Goal: Task Accomplishment & Management: Manage account settings

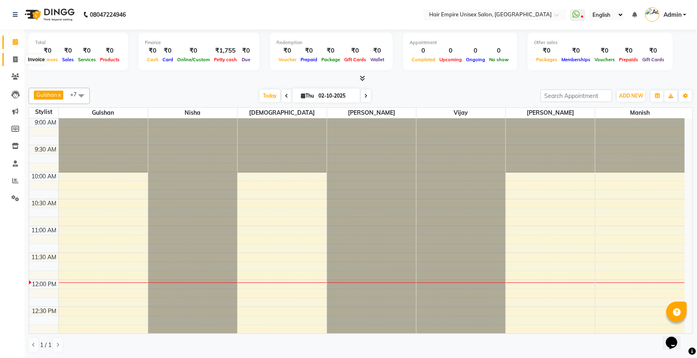
click at [13, 59] on icon at bounding box center [15, 59] width 4 height 6
select select "service"
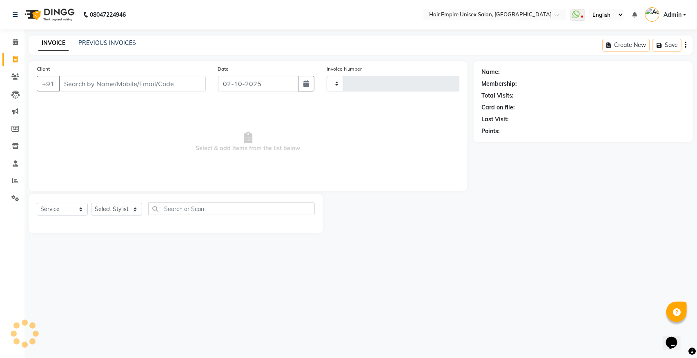
type input "2187"
select select "5055"
click at [126, 208] on select "Select Stylist [PERSON_NAME] [PERSON_NAME] [PERSON_NAME] Nisha [PERSON_NAME] [P…" at bounding box center [116, 209] width 51 height 13
select select "31821"
click at [91, 203] on select "Select Stylist [PERSON_NAME] [PERSON_NAME] [PERSON_NAME] Nisha [PERSON_NAME] [P…" at bounding box center [116, 209] width 51 height 13
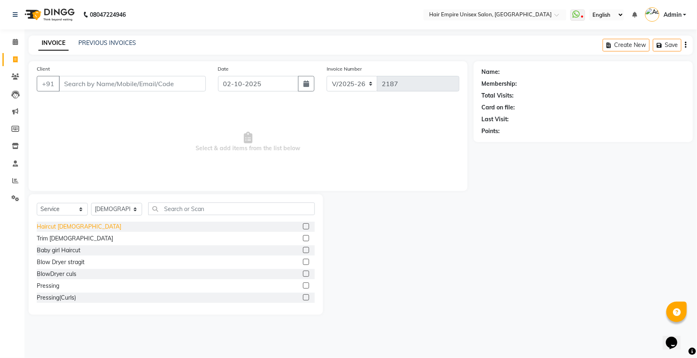
click at [62, 227] on div "Haircut [DEMOGRAPHIC_DATA]" at bounding box center [79, 227] width 85 height 9
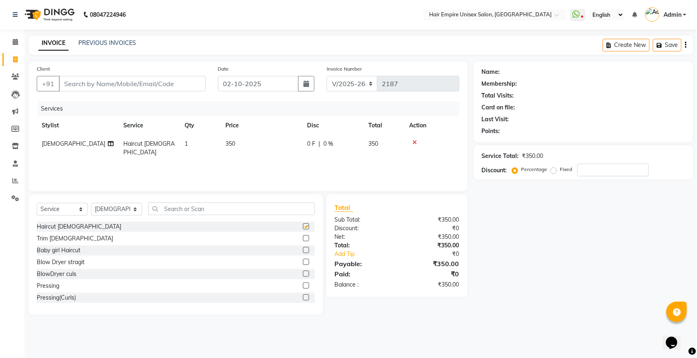
checkbox input "false"
click at [95, 209] on select "Select Stylist [PERSON_NAME] [PERSON_NAME] [PERSON_NAME] Nisha [PERSON_NAME] [P…" at bounding box center [116, 209] width 51 height 13
select select "31808"
click at [91, 203] on select "Select Stylist [PERSON_NAME] [PERSON_NAME] [PERSON_NAME] Nisha [PERSON_NAME] [P…" at bounding box center [116, 209] width 51 height 13
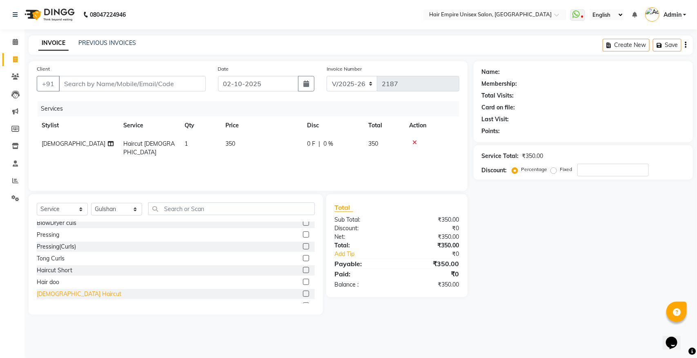
click at [40, 293] on div "[DEMOGRAPHIC_DATA] Haircut" at bounding box center [79, 294] width 85 height 9
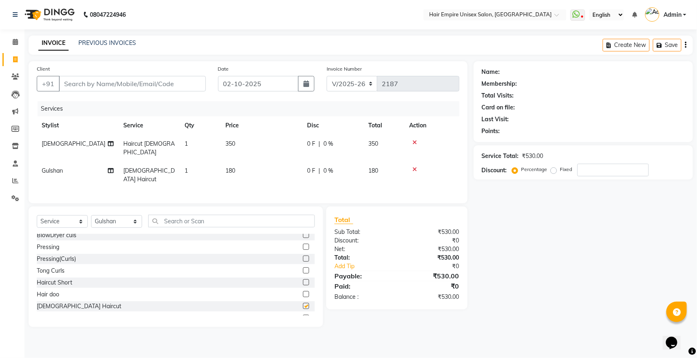
checkbox input "false"
click at [115, 81] on input "Client" at bounding box center [132, 84] width 147 height 16
type input "7"
type input "0"
click at [138, 82] on input "7905523377" at bounding box center [111, 84] width 105 height 16
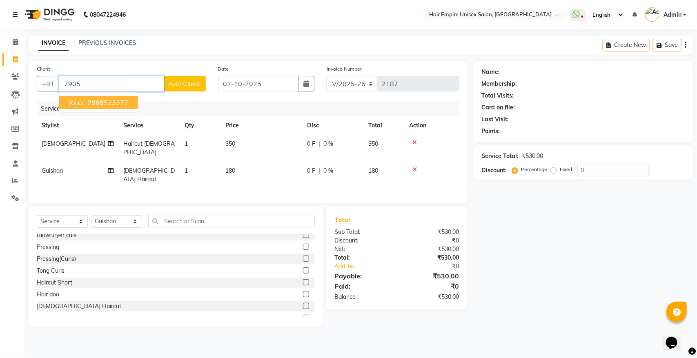
click at [125, 106] on ngb-highlight "7905 523377" at bounding box center [107, 102] width 42 height 8
type input "7905523377"
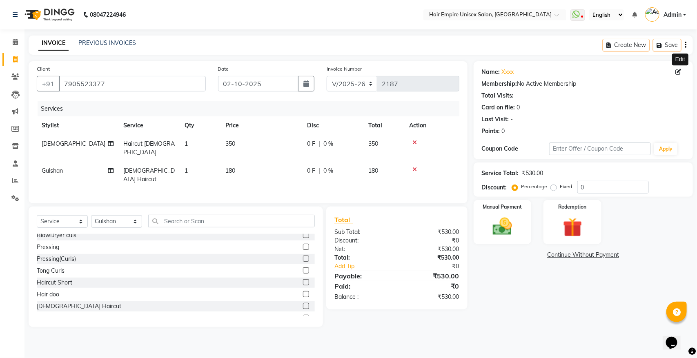
click at [678, 72] on icon at bounding box center [679, 72] width 6 height 6
select select "[DEMOGRAPHIC_DATA]"
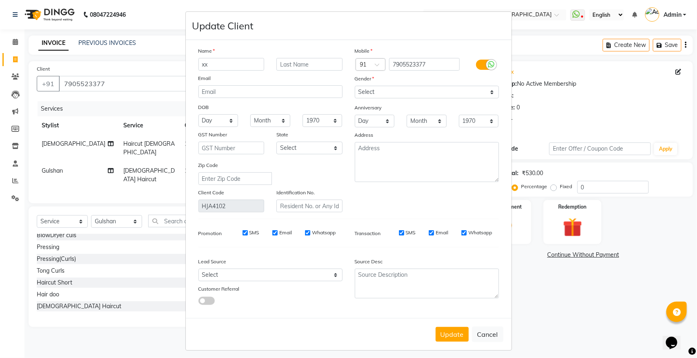
type input "x"
type input "Mr [PERSON_NAME]"
click at [427, 93] on select "Select [DEMOGRAPHIC_DATA] [DEMOGRAPHIC_DATA] Other Prefer Not To Say" at bounding box center [427, 92] width 144 height 13
click at [355, 86] on select "Select [DEMOGRAPHIC_DATA] [DEMOGRAPHIC_DATA] Other Prefer Not To Say" at bounding box center [427, 92] width 144 height 13
click at [450, 334] on button "Update" at bounding box center [452, 334] width 33 height 15
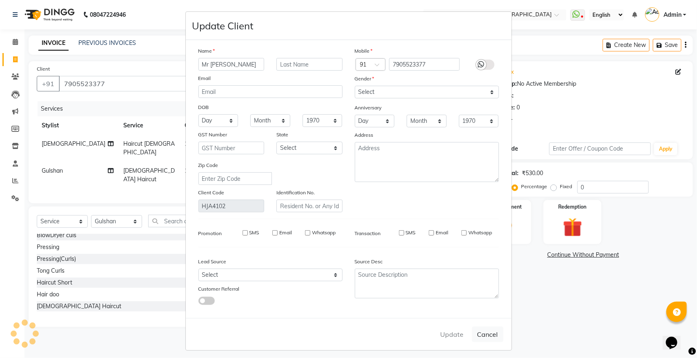
select select
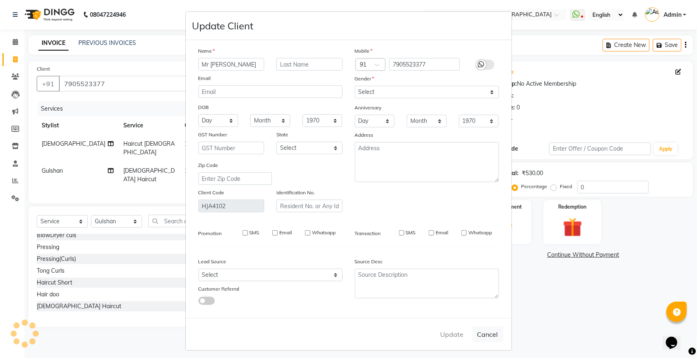
select select
checkbox input "false"
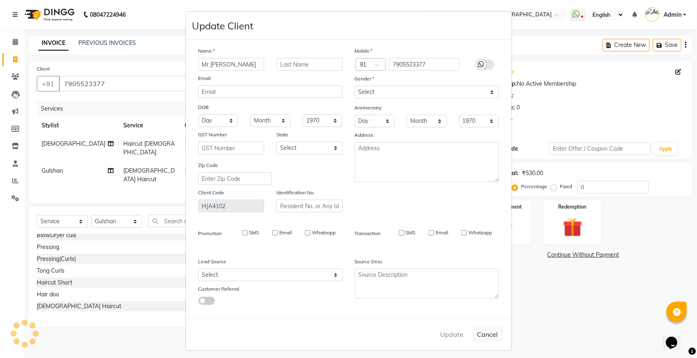
checkbox input "false"
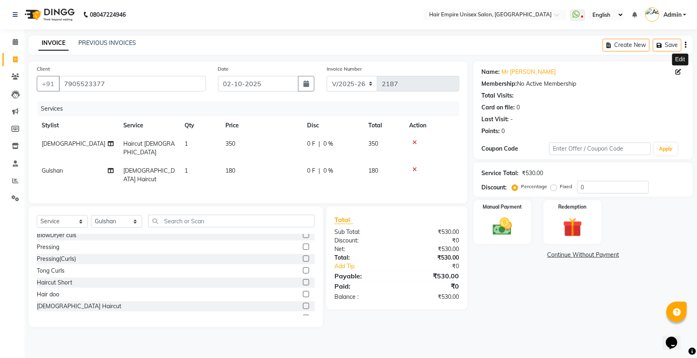
click at [416, 142] on icon at bounding box center [414, 143] width 4 height 6
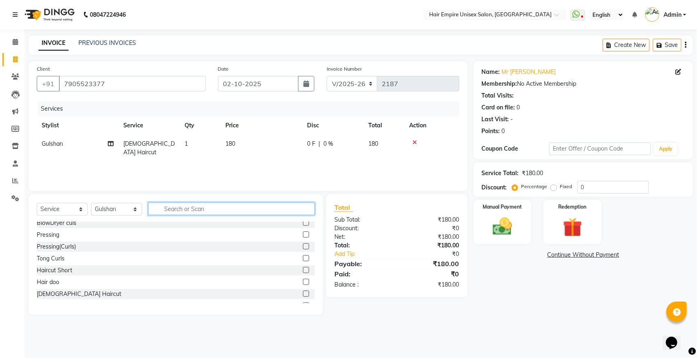
click at [211, 205] on input "text" at bounding box center [231, 209] width 167 height 13
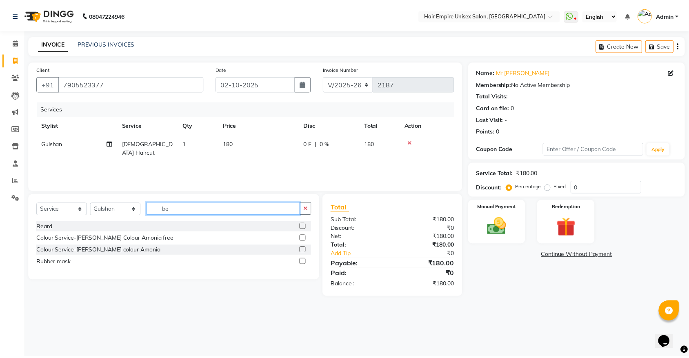
scroll to position [0, 0]
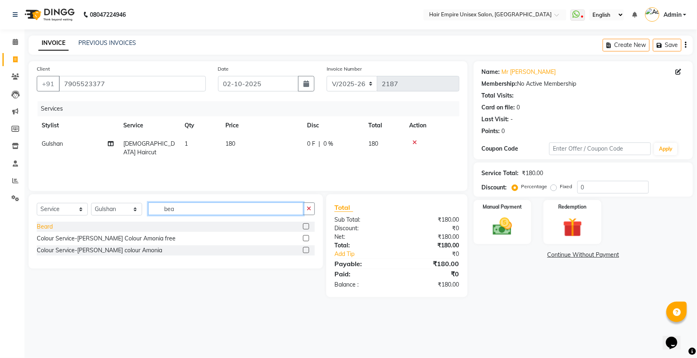
type input "bea"
click at [42, 224] on div "Beard" at bounding box center [45, 227] width 16 height 9
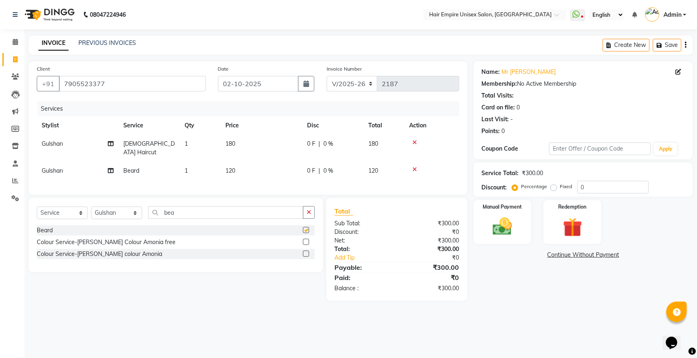
checkbox input "false"
click at [309, 207] on button "button" at bounding box center [309, 212] width 12 height 13
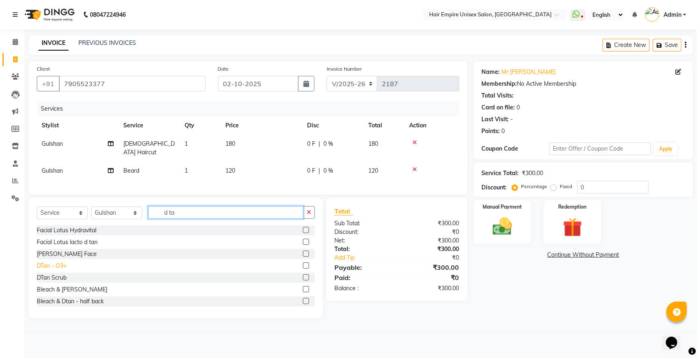
type input "d ta"
click at [62, 262] on div "DTan - O3+" at bounding box center [52, 266] width 30 height 9
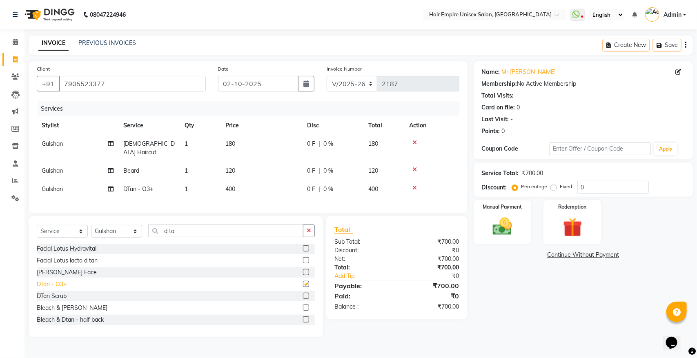
checkbox input "false"
click at [306, 228] on button "button" at bounding box center [309, 231] width 12 height 13
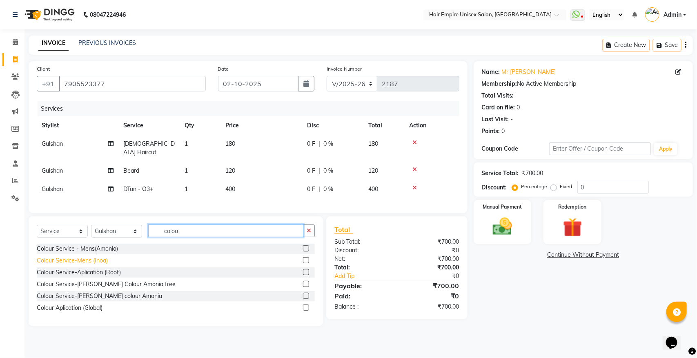
type input "colou"
click at [91, 258] on div "Colour Service-Mens (Inoa)" at bounding box center [72, 260] width 71 height 9
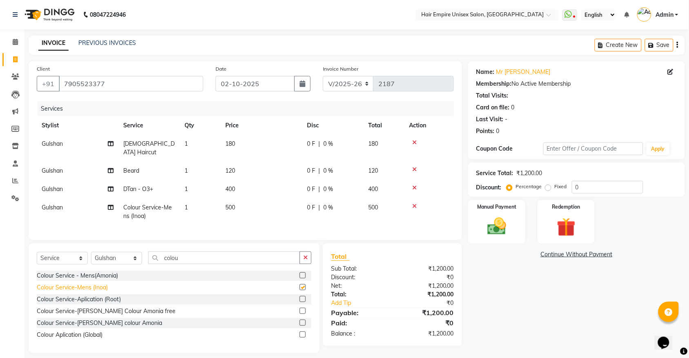
checkbox input "false"
click at [312, 256] on div "Select Service Product Membership Package Voucher Prepaid Gift Card Select Styl…" at bounding box center [174, 298] width 291 height 110
click at [302, 261] on button "button" at bounding box center [306, 257] width 12 height 13
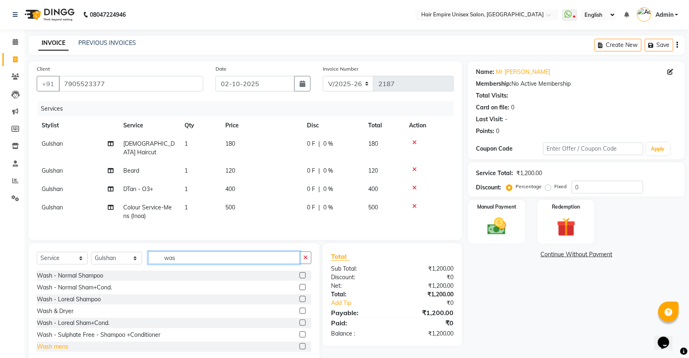
type input "was"
click at [62, 346] on div "Wash mens" at bounding box center [52, 347] width 31 height 9
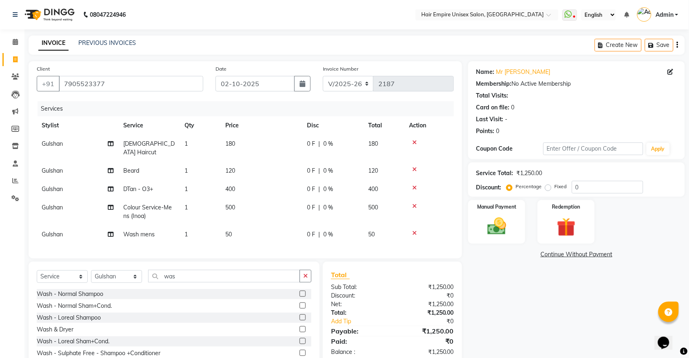
checkbox input "false"
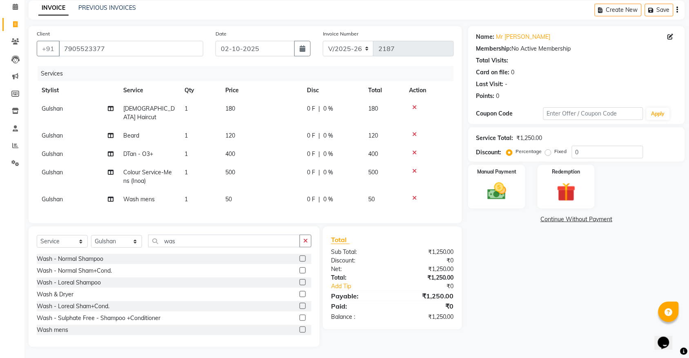
click at [555, 152] on label "Fixed" at bounding box center [561, 151] width 12 height 7
click at [547, 152] on input "Fixed" at bounding box center [550, 152] width 6 height 6
radio input "true"
click at [605, 151] on input "0" at bounding box center [607, 152] width 71 height 13
click at [580, 149] on input "0350" at bounding box center [607, 152] width 71 height 13
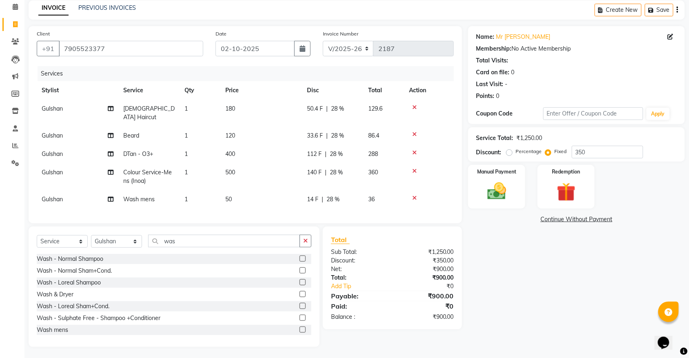
click at [625, 145] on div "Service Total: ₹1,250.00 Discount: Percentage Fixed 350" at bounding box center [576, 145] width 200 height 28
click at [623, 151] on input "350" at bounding box center [607, 152] width 71 height 13
type input "351"
click at [109, 248] on select "Select Stylist [PERSON_NAME] [PERSON_NAME] [PERSON_NAME] Nisha [PERSON_NAME] [P…" at bounding box center [116, 241] width 51 height 13
select select "31821"
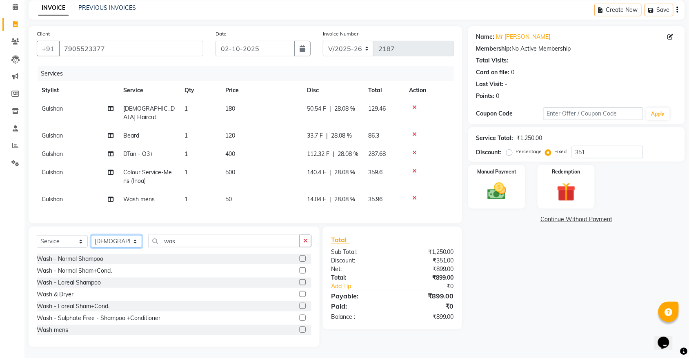
click at [91, 243] on select "Select Stylist [PERSON_NAME] [PERSON_NAME] [PERSON_NAME] Nisha [PERSON_NAME] [P…" at bounding box center [116, 241] width 51 height 13
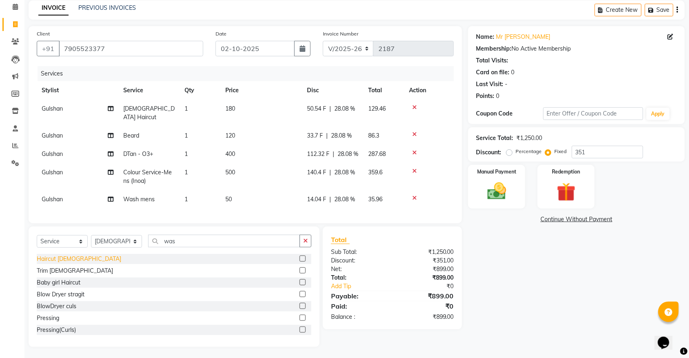
click at [58, 263] on div "Haircut [DEMOGRAPHIC_DATA]" at bounding box center [79, 259] width 85 height 9
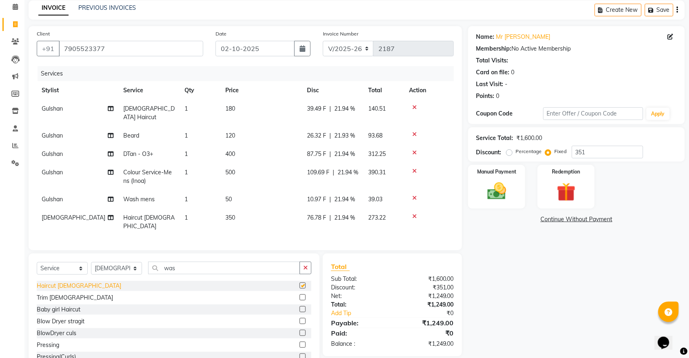
checkbox input "false"
click at [321, 214] on span "76.78 F" at bounding box center [316, 218] width 19 height 9
select select "31821"
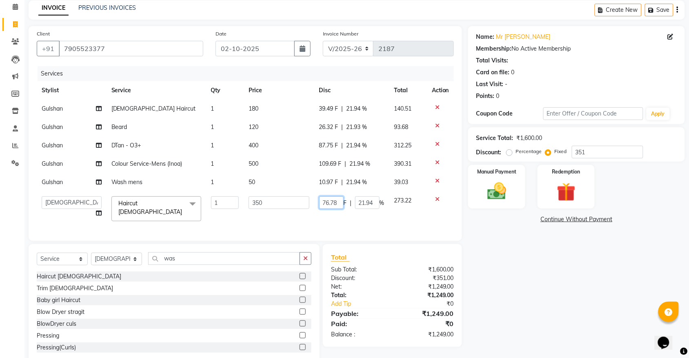
click at [340, 205] on input "76.78" at bounding box center [331, 202] width 24 height 13
type input "7"
type input "00"
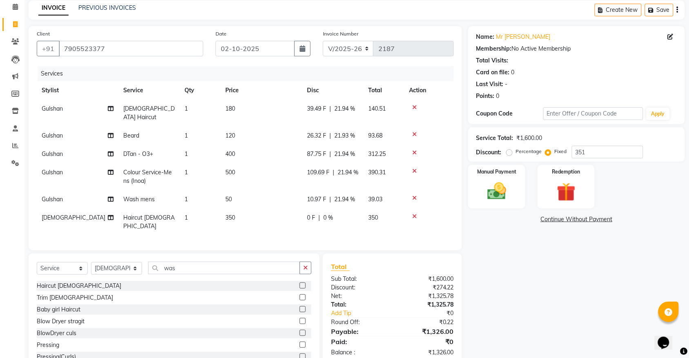
click at [372, 219] on div "Services Stylist Service Qty Price Disc Total Action Gulshan [DEMOGRAPHIC_DATA]…" at bounding box center [245, 154] width 417 height 176
click at [414, 214] on icon at bounding box center [414, 217] width 4 height 6
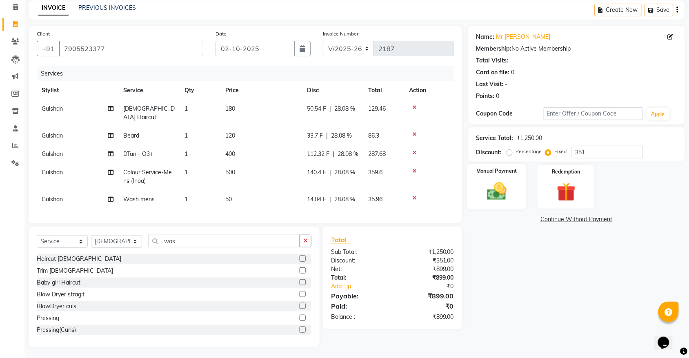
click at [489, 188] on img at bounding box center [497, 191] width 32 height 22
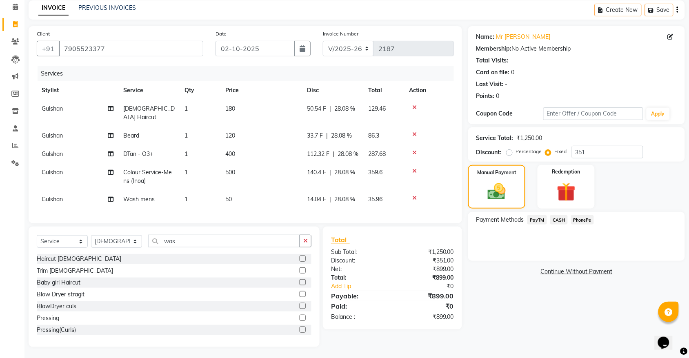
click at [539, 217] on span "PayTM" at bounding box center [537, 219] width 20 height 9
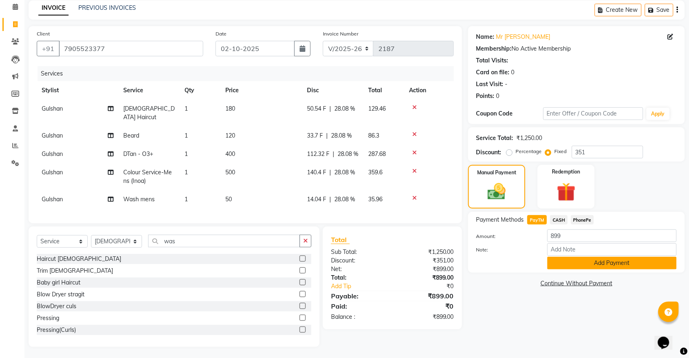
click at [570, 260] on button "Add Payment" at bounding box center [611, 263] width 129 height 13
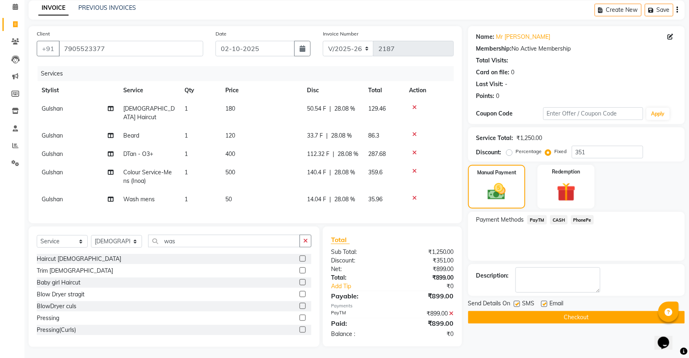
click at [554, 323] on button "Checkout" at bounding box center [576, 317] width 217 height 13
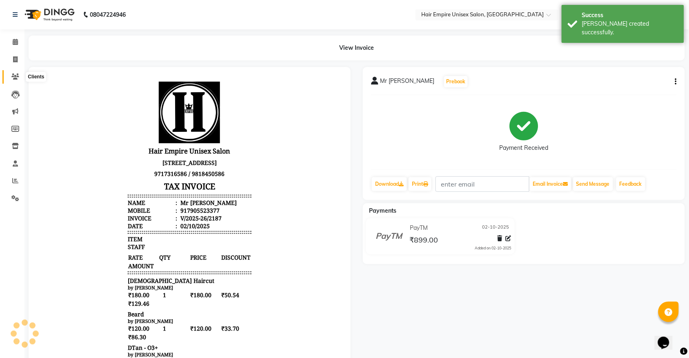
click at [15, 78] on icon at bounding box center [15, 76] width 8 height 6
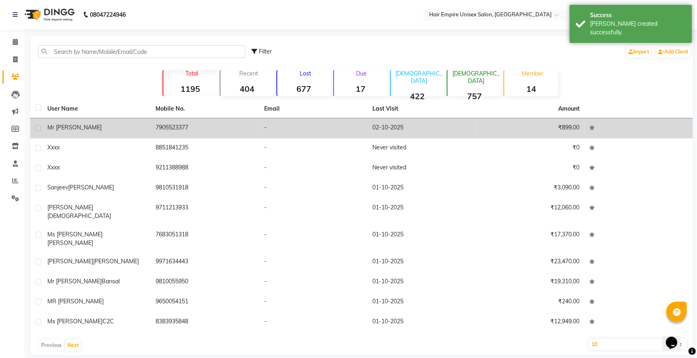
click at [57, 127] on span "Mr [PERSON_NAME]" at bounding box center [74, 127] width 54 height 7
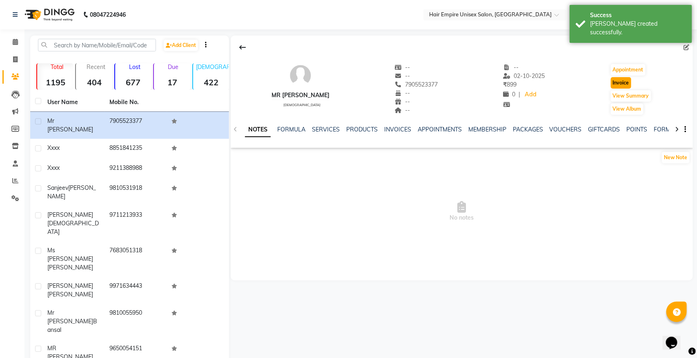
click at [615, 83] on button "Invoice" at bounding box center [621, 82] width 20 height 11
select select "service"
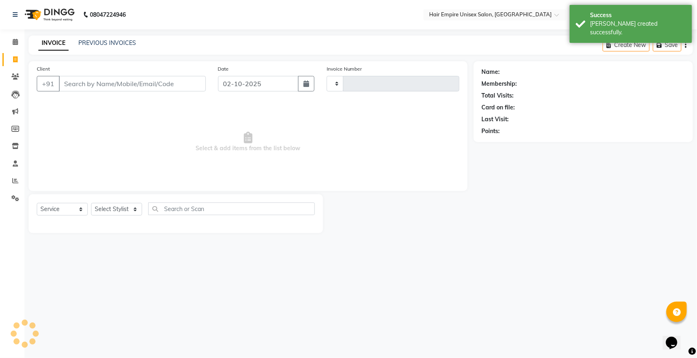
type input "2188"
select select "5055"
type input "7905523377"
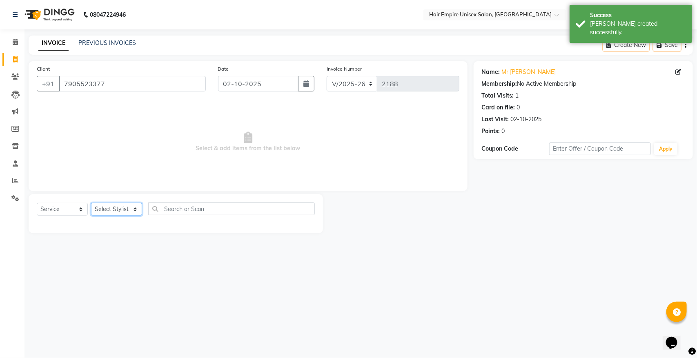
click at [107, 209] on select "Select Stylist [PERSON_NAME] [PERSON_NAME] [PERSON_NAME] Nisha [PERSON_NAME] [P…" at bounding box center [116, 209] width 51 height 13
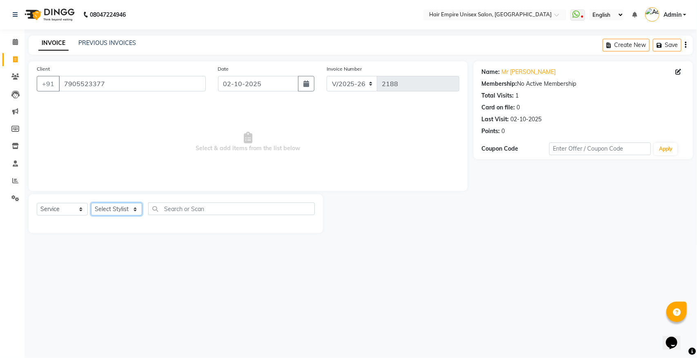
select select "31821"
click at [91, 203] on select "Select Stylist [PERSON_NAME] [PERSON_NAME] [PERSON_NAME] Nisha [PERSON_NAME] [P…" at bounding box center [116, 209] width 51 height 13
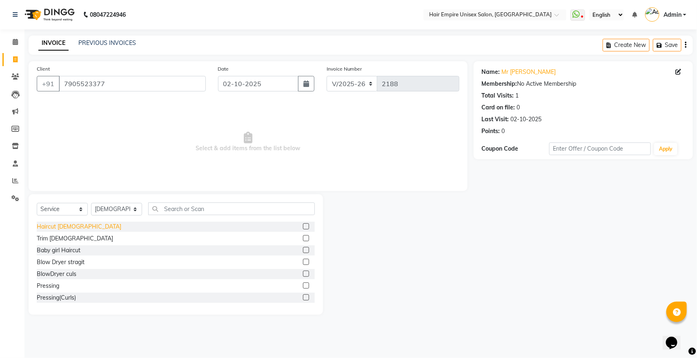
click at [68, 226] on div "Haircut [DEMOGRAPHIC_DATA]" at bounding box center [79, 227] width 85 height 9
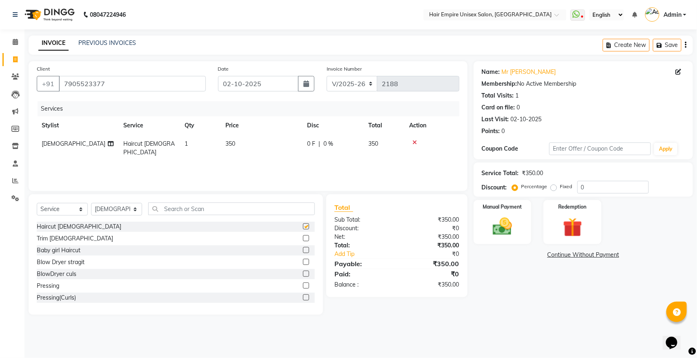
checkbox input "false"
click at [494, 216] on img at bounding box center [502, 226] width 32 height 23
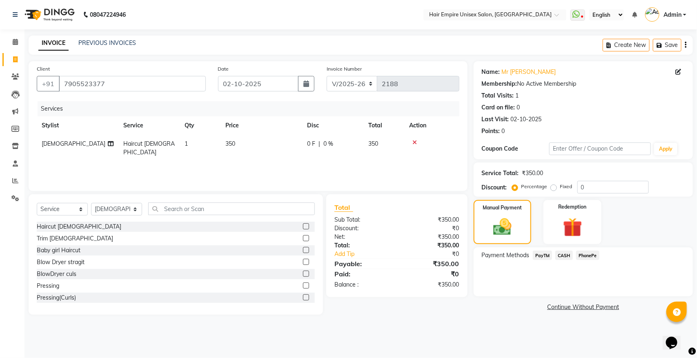
click at [541, 254] on span "PayTM" at bounding box center [543, 255] width 20 height 9
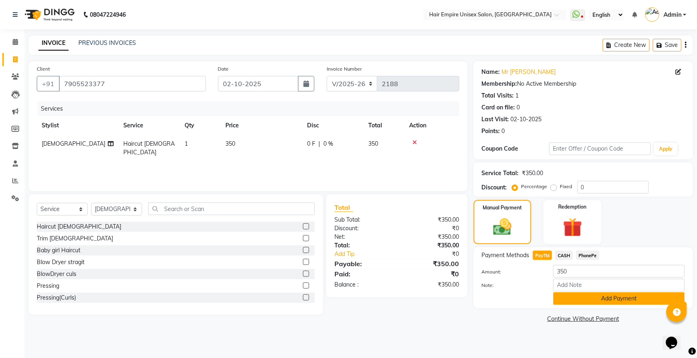
click at [595, 301] on button "Add Payment" at bounding box center [618, 298] width 131 height 13
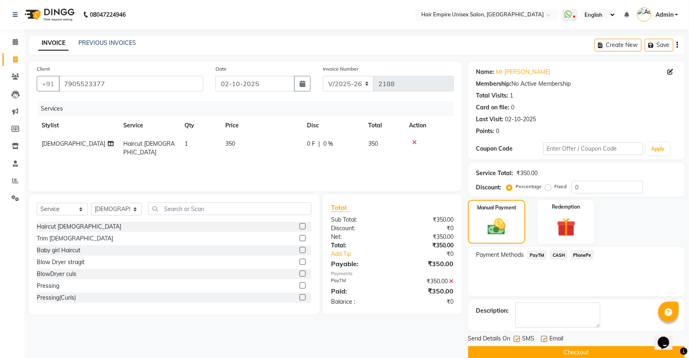
scroll to position [13, 0]
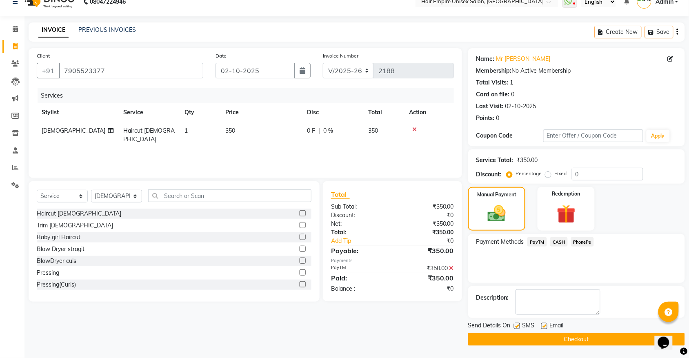
click at [578, 339] on button "Checkout" at bounding box center [576, 339] width 217 height 13
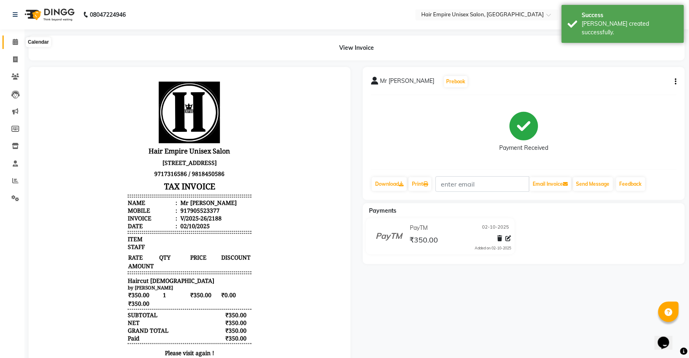
click at [17, 43] on icon at bounding box center [15, 42] width 5 height 6
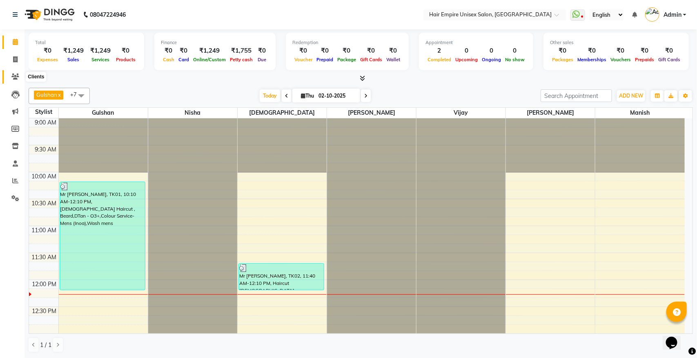
click at [17, 80] on span at bounding box center [15, 76] width 14 height 9
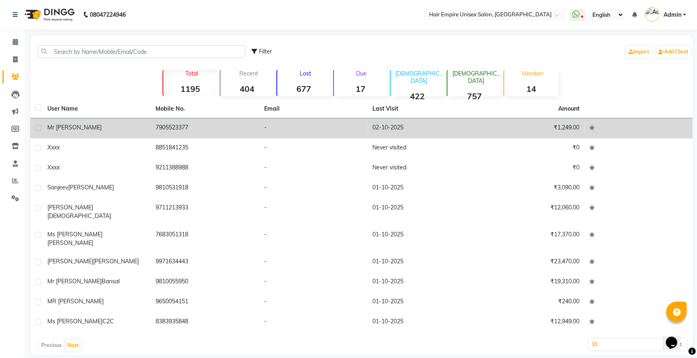
click at [68, 127] on span "Mr [PERSON_NAME]" at bounding box center [74, 127] width 54 height 7
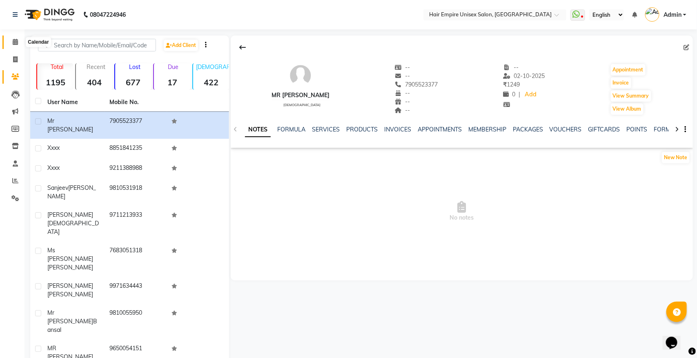
click at [13, 41] on icon at bounding box center [15, 42] width 5 height 6
